Goal: Find specific page/section: Find specific page/section

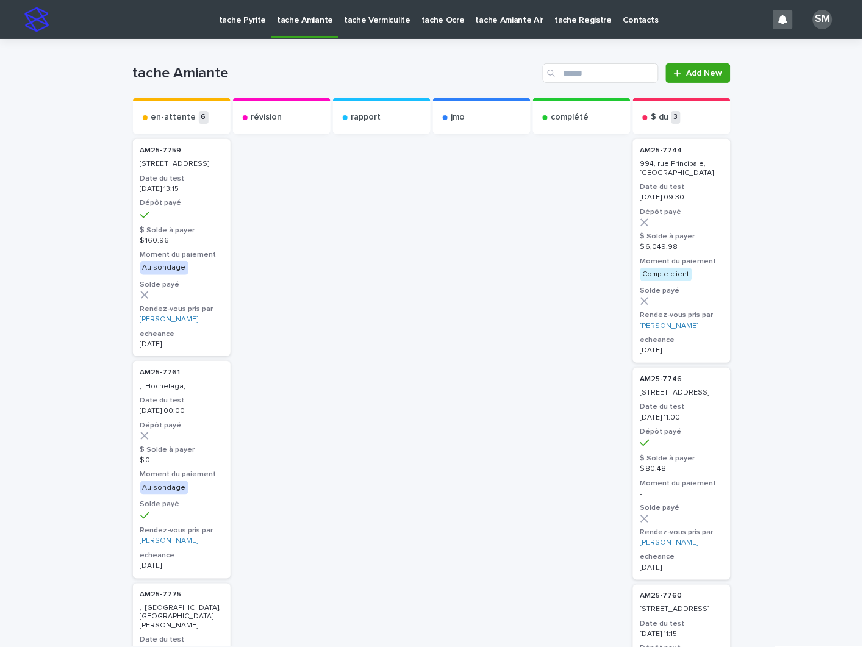
click at [237, 15] on p "tache Pyrite" at bounding box center [242, 13] width 47 height 26
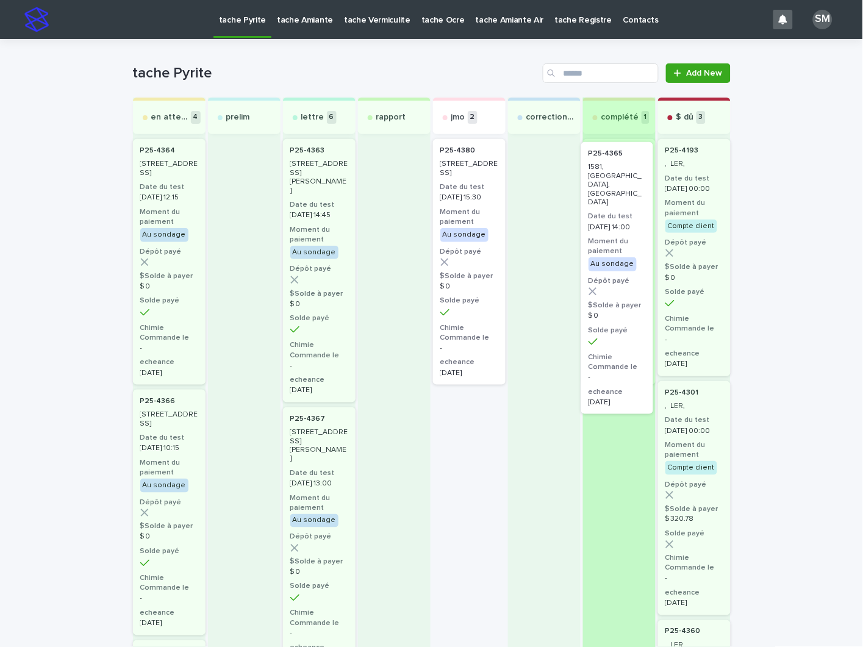
drag, startPoint x: 475, startPoint y: 190, endPoint x: 637, endPoint y: 193, distance: 162.9
